Goal: Task Accomplishment & Management: Manage account settings

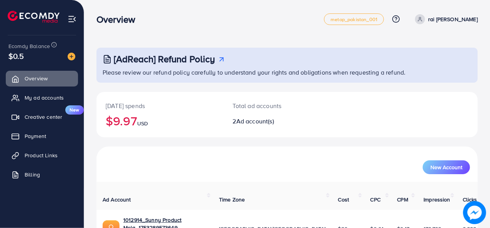
scroll to position [66, 0]
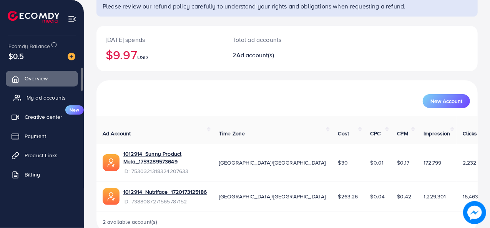
click at [48, 101] on span "My ad accounts" at bounding box center [45, 98] width 39 height 8
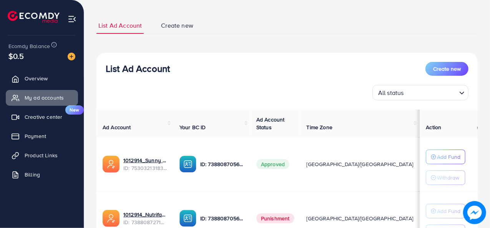
scroll to position [40, 0]
click at [243, 165] on p "ID: 7388087056721330192" at bounding box center [222, 163] width 44 height 9
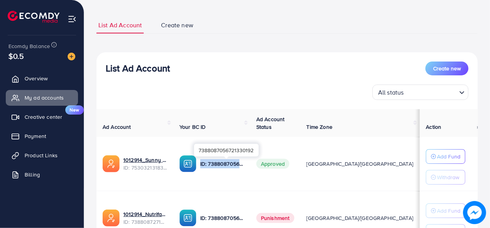
click at [243, 165] on p "ID: 7388087056721330192" at bounding box center [222, 163] width 44 height 9
click at [238, 186] on td "ID: 7388087056721330192" at bounding box center [211, 164] width 77 height 54
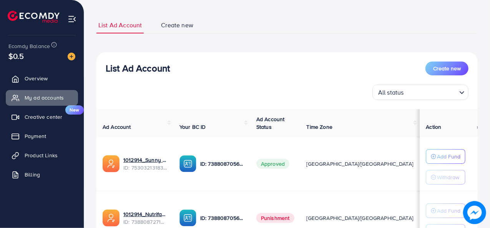
click at [219, 46] on div "List Ad Account Create new List Ad Account Create new All status Loading... Ad …" at bounding box center [286, 148] width 381 height 262
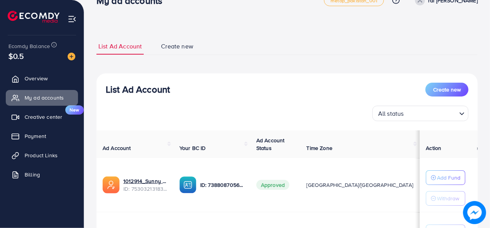
scroll to position [19, 0]
click at [188, 61] on div "List Ad Account Create new List Ad Account Create new All status Loading... Ad …" at bounding box center [286, 169] width 381 height 262
click at [228, 106] on div "All status Loading..." at bounding box center [287, 112] width 363 height 15
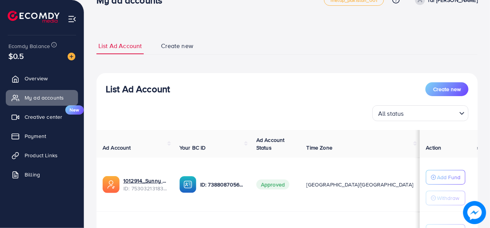
click at [409, 115] on input "Search for option" at bounding box center [431, 113] width 50 height 12
click at [313, 101] on div "List Ad Account Create new All status Loading... All status Approved Not Approv…" at bounding box center [286, 101] width 381 height 38
click at [168, 47] on span "Create new" at bounding box center [177, 45] width 32 height 9
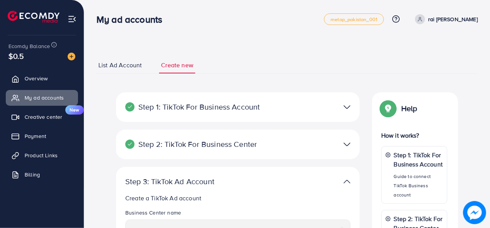
click at [123, 67] on span "List Ad Account" at bounding box center [119, 65] width 43 height 9
